Goal: Information Seeking & Learning: Learn about a topic

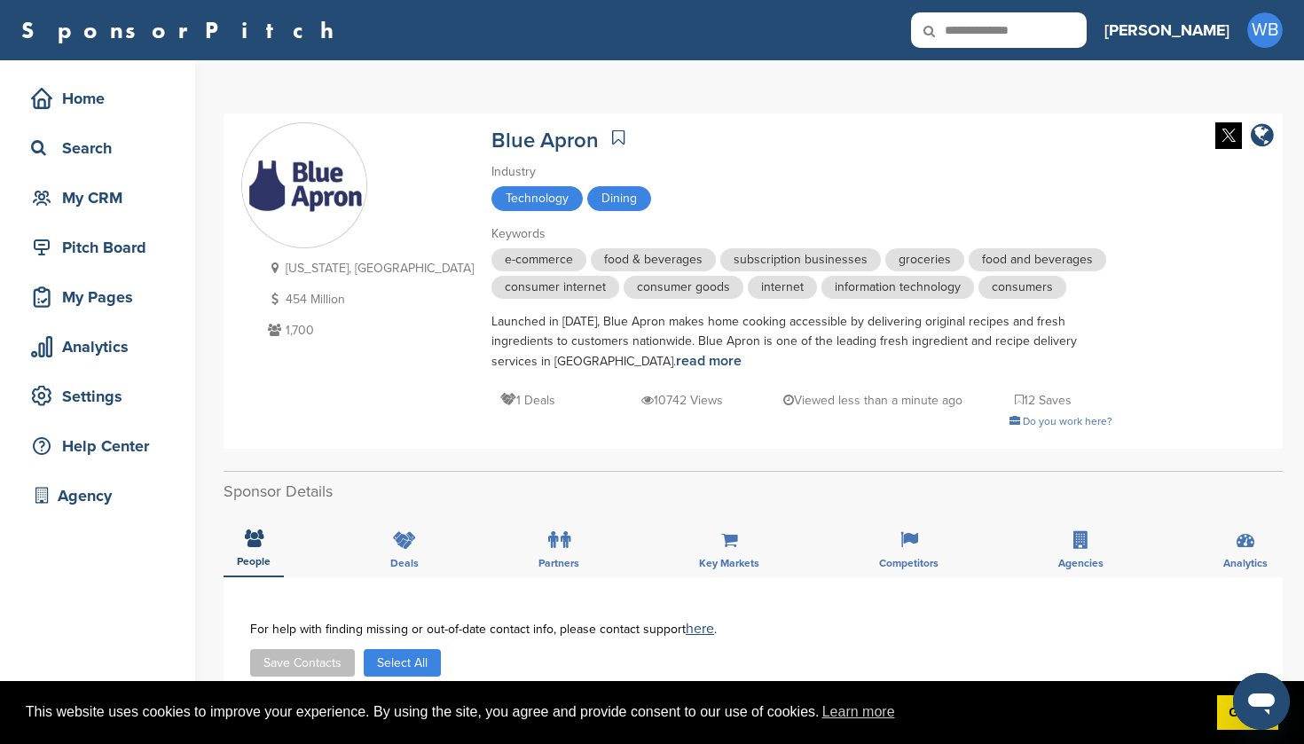
type input "**********"
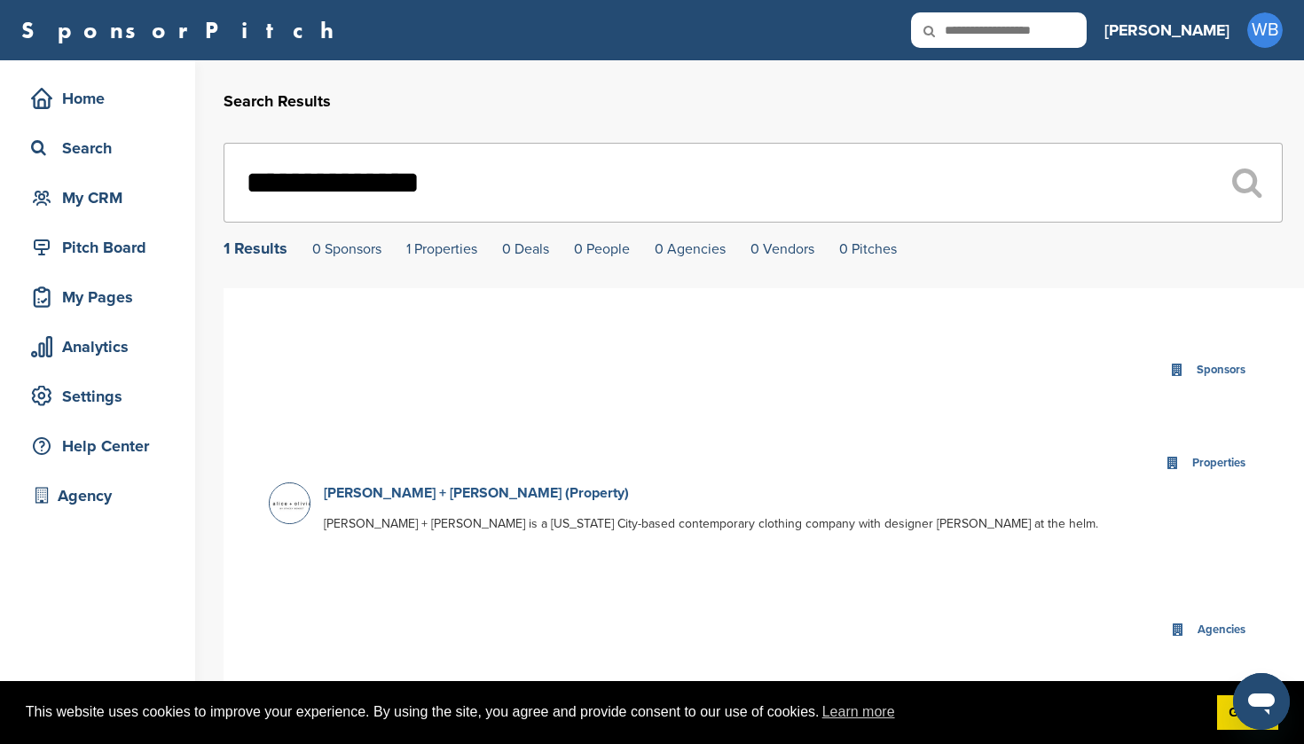
click at [388, 497] on link "[PERSON_NAME] + [PERSON_NAME] (Property)" at bounding box center [476, 493] width 305 height 18
